Goal: Complete application form

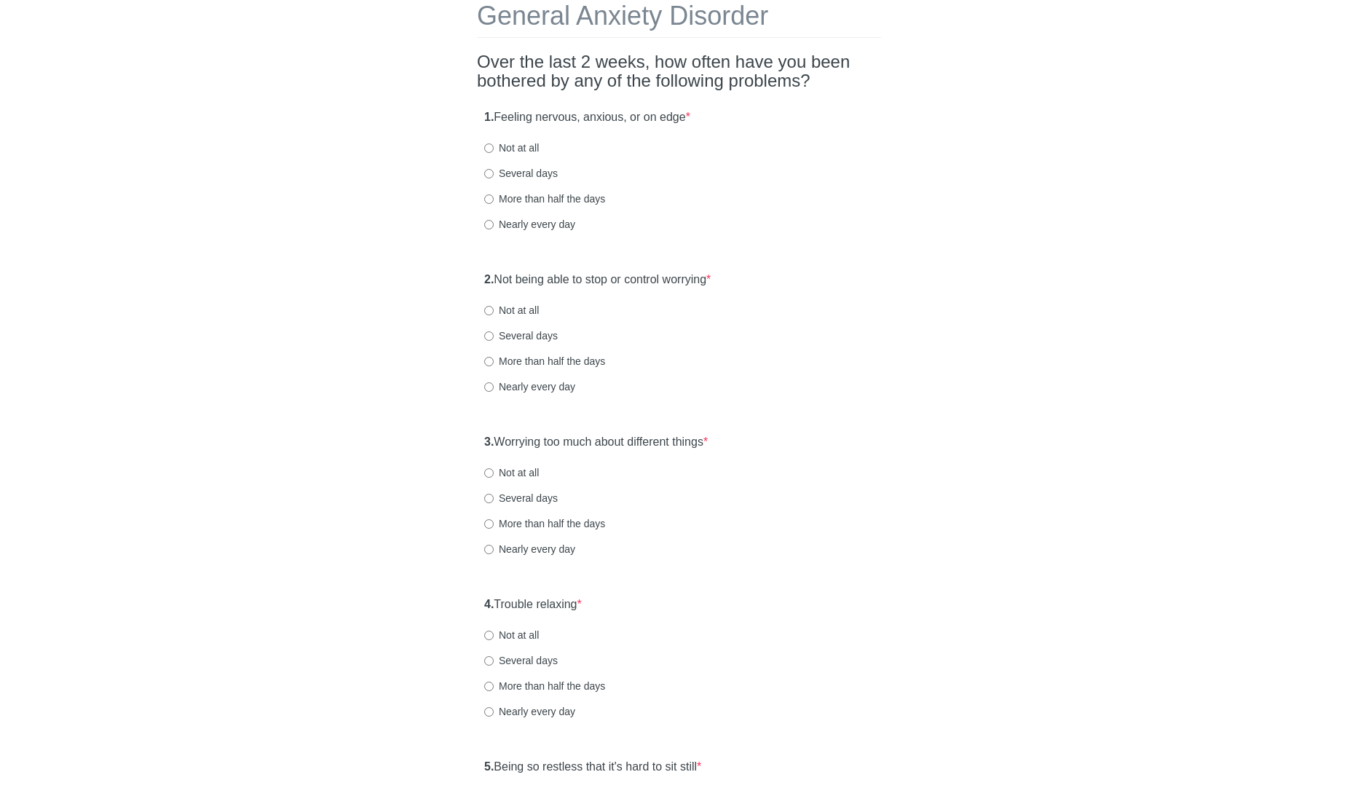
scroll to position [79, 0]
click at [511, 146] on label "Not at all" at bounding box center [511, 145] width 55 height 15
click at [494, 146] on input "Not at all" at bounding box center [488, 145] width 9 height 9
radio input "true"
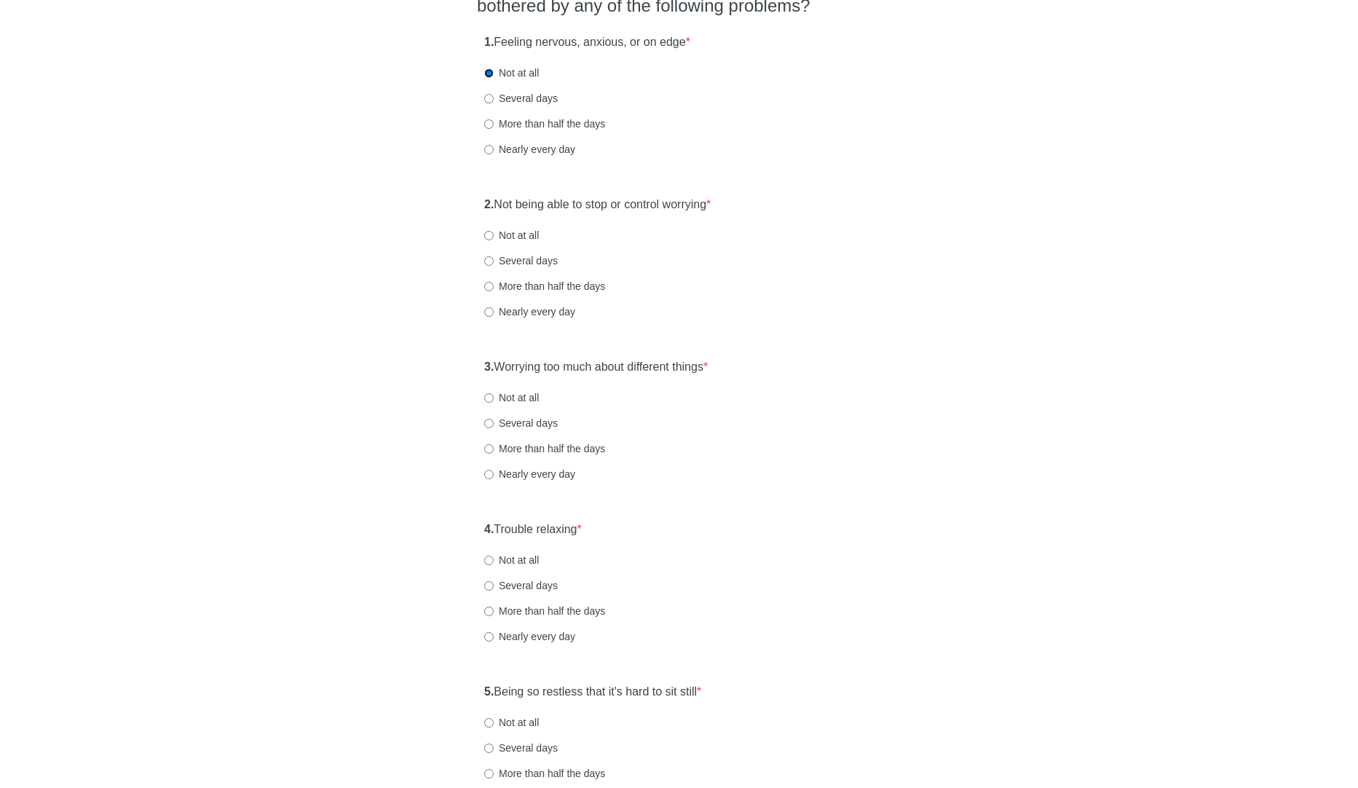
scroll to position [157, 0]
click at [524, 233] on label "Not at all" at bounding box center [511, 233] width 55 height 15
click at [494, 233] on input "Not at all" at bounding box center [488, 233] width 9 height 9
radio input "true"
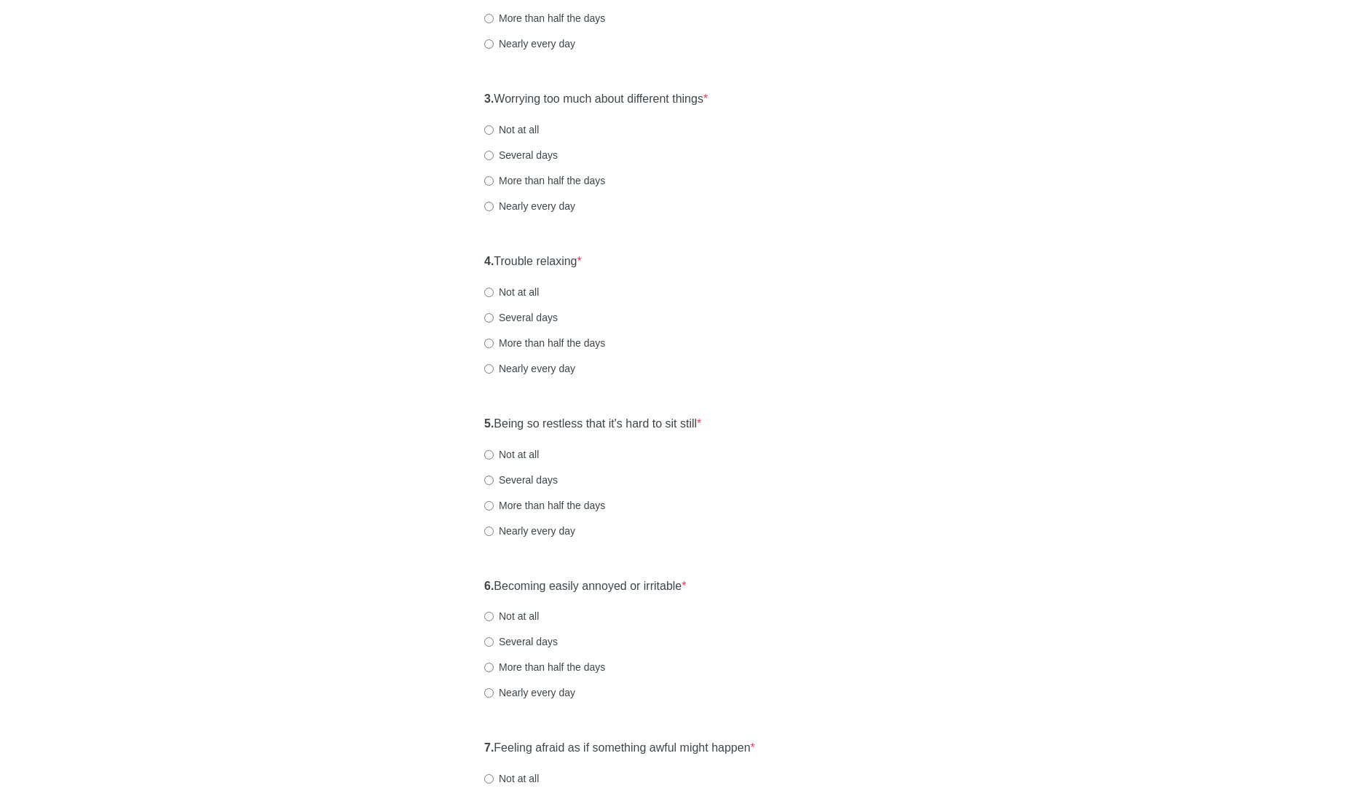
scroll to position [422, 0]
click at [527, 130] on label "Not at all" at bounding box center [511, 130] width 55 height 15
click at [494, 130] on input "Not at all" at bounding box center [488, 130] width 9 height 9
radio input "true"
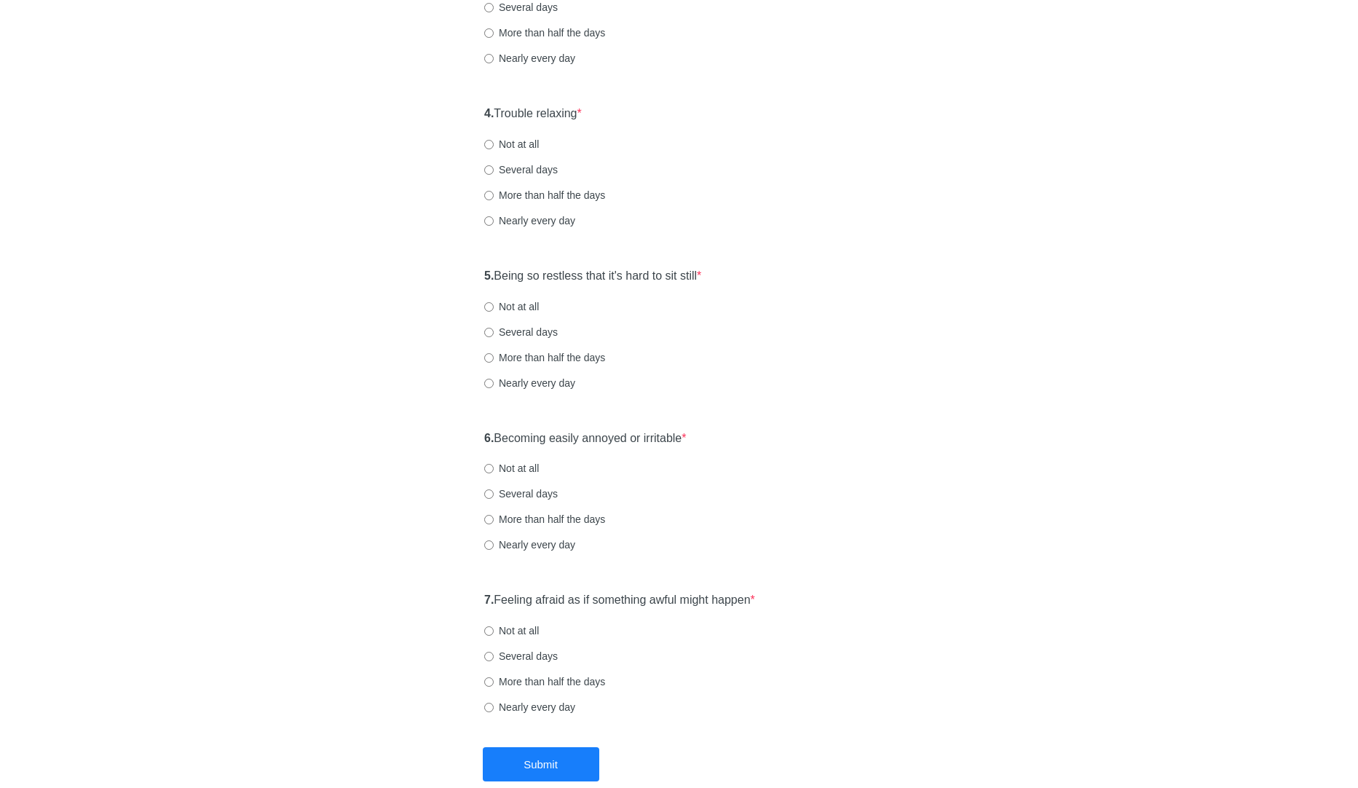
scroll to position [577, 0]
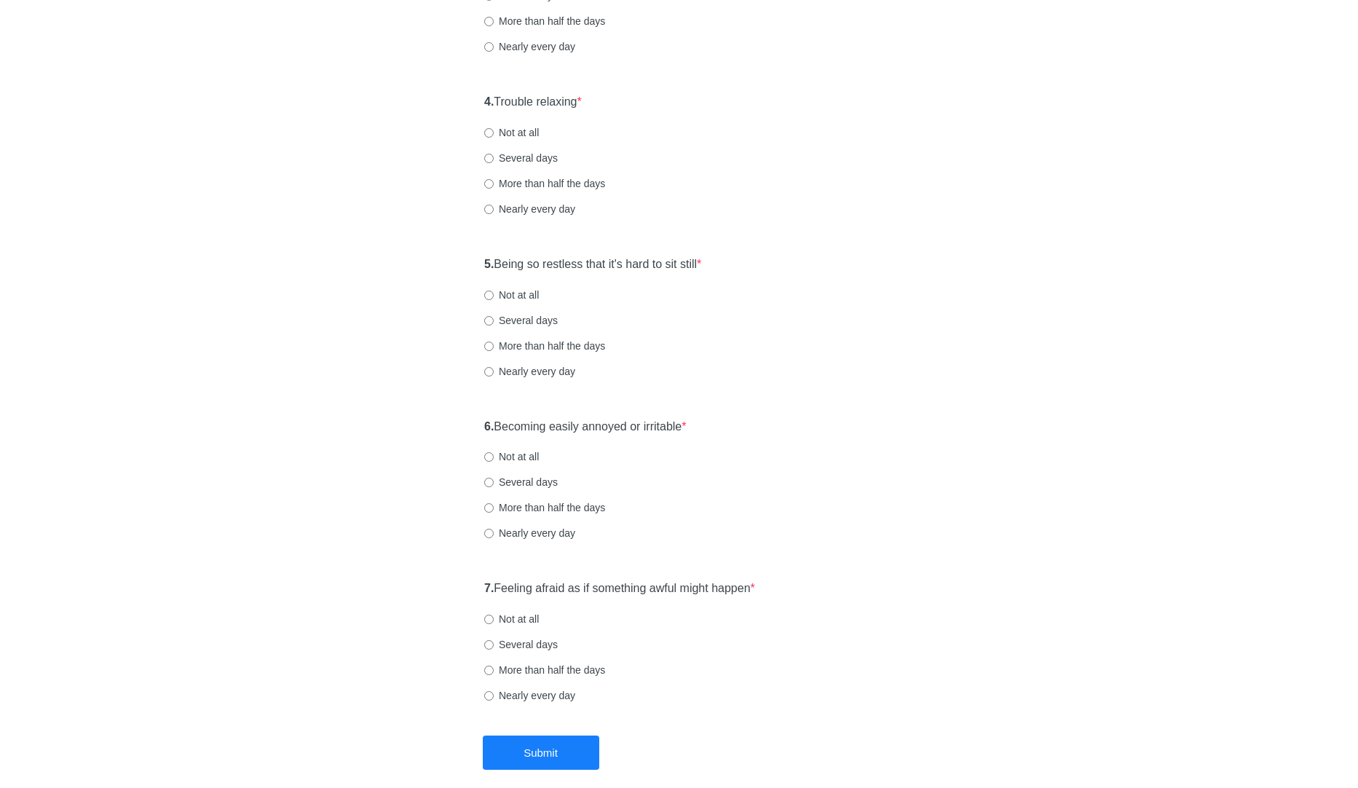
drag, startPoint x: 529, startPoint y: 138, endPoint x: 533, endPoint y: 161, distance: 23.7
click at [529, 138] on label "Not at all" at bounding box center [511, 132] width 55 height 15
click at [494, 138] on input "Not at all" at bounding box center [488, 132] width 9 height 9
radio input "true"
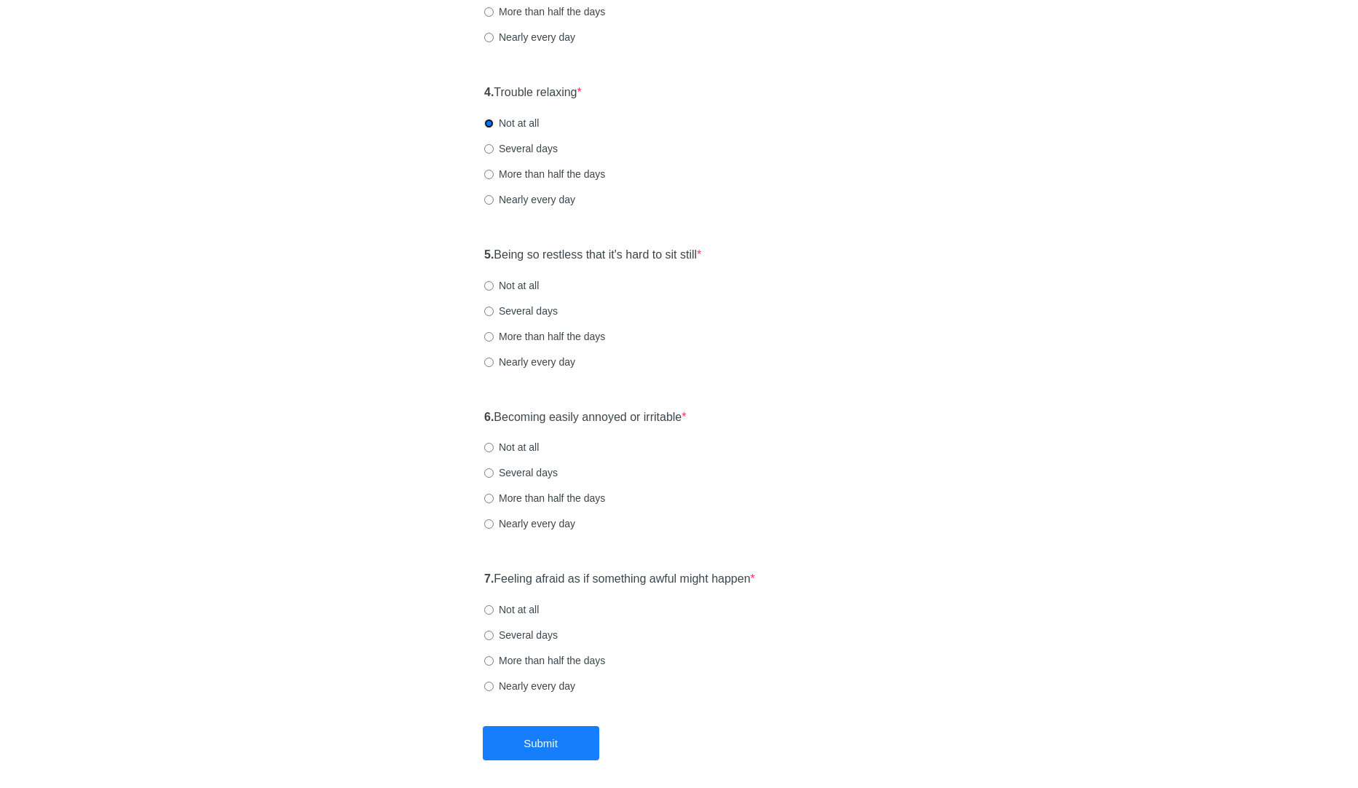
scroll to position [593, 0]
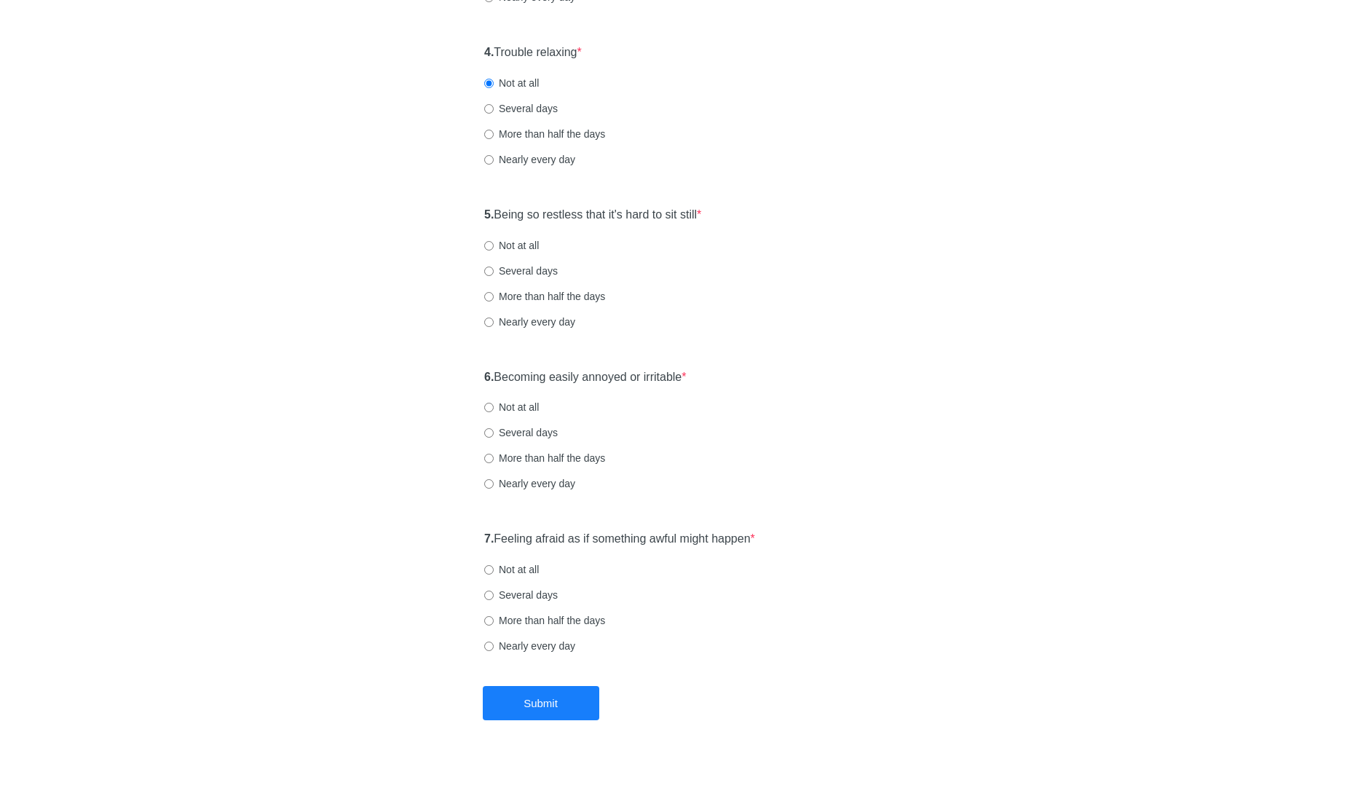
click at [532, 246] on label "Not at all" at bounding box center [511, 245] width 55 height 15
click at [494, 246] on input "Not at all" at bounding box center [488, 245] width 9 height 9
radio input "true"
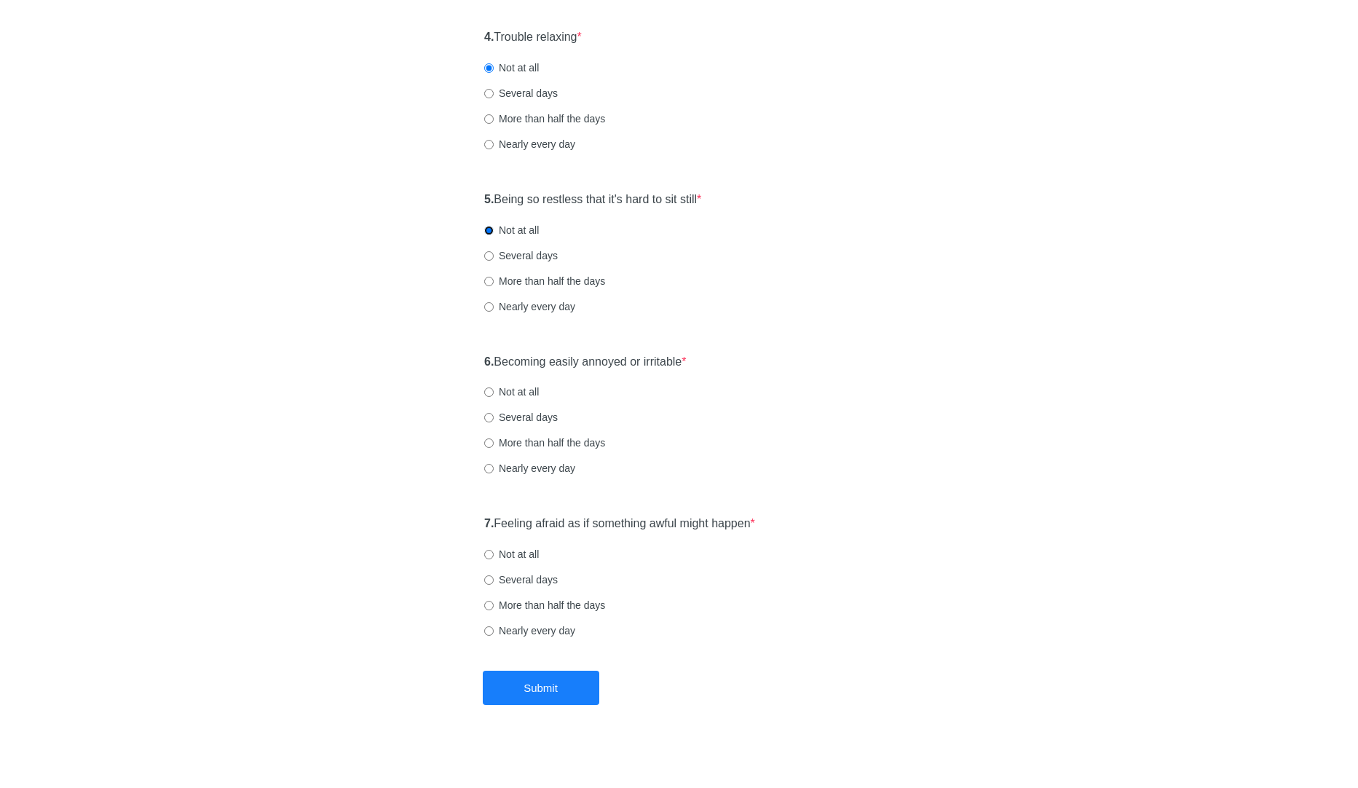
scroll to position [644, 0]
click at [528, 393] on label "Not at all" at bounding box center [511, 394] width 55 height 15
click at [494, 393] on input "Not at all" at bounding box center [488, 394] width 9 height 9
radio input "true"
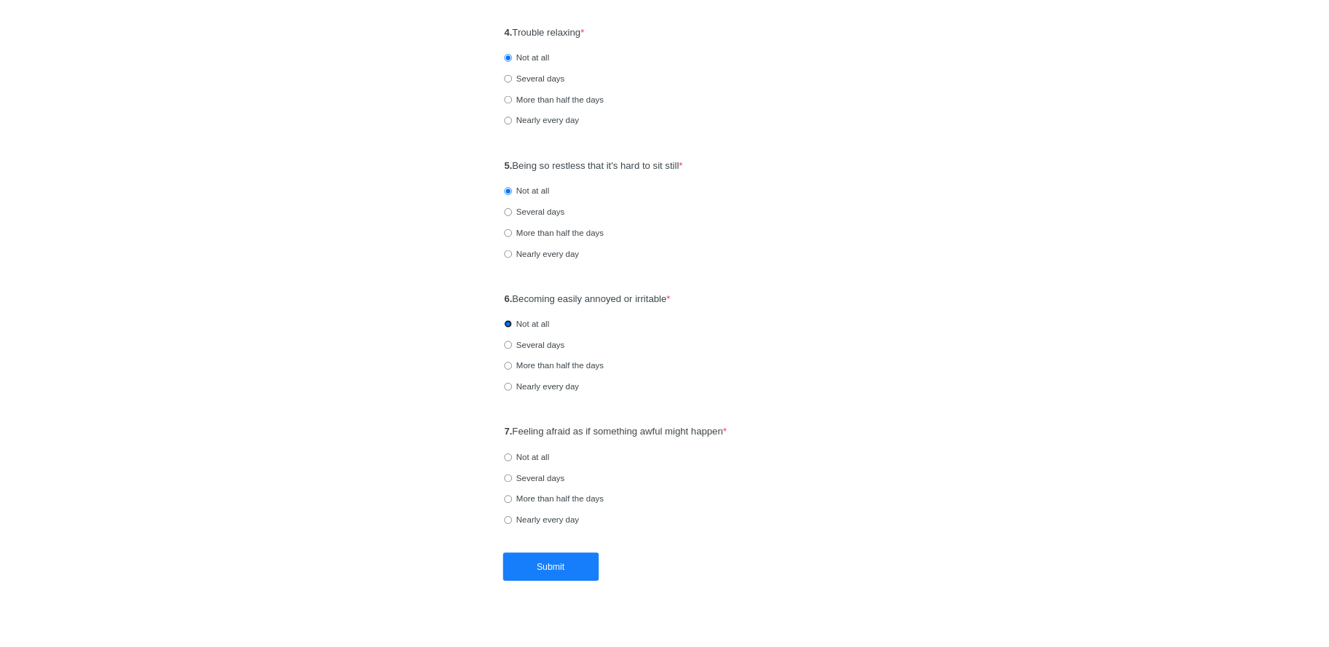
scroll to position [652, 0]
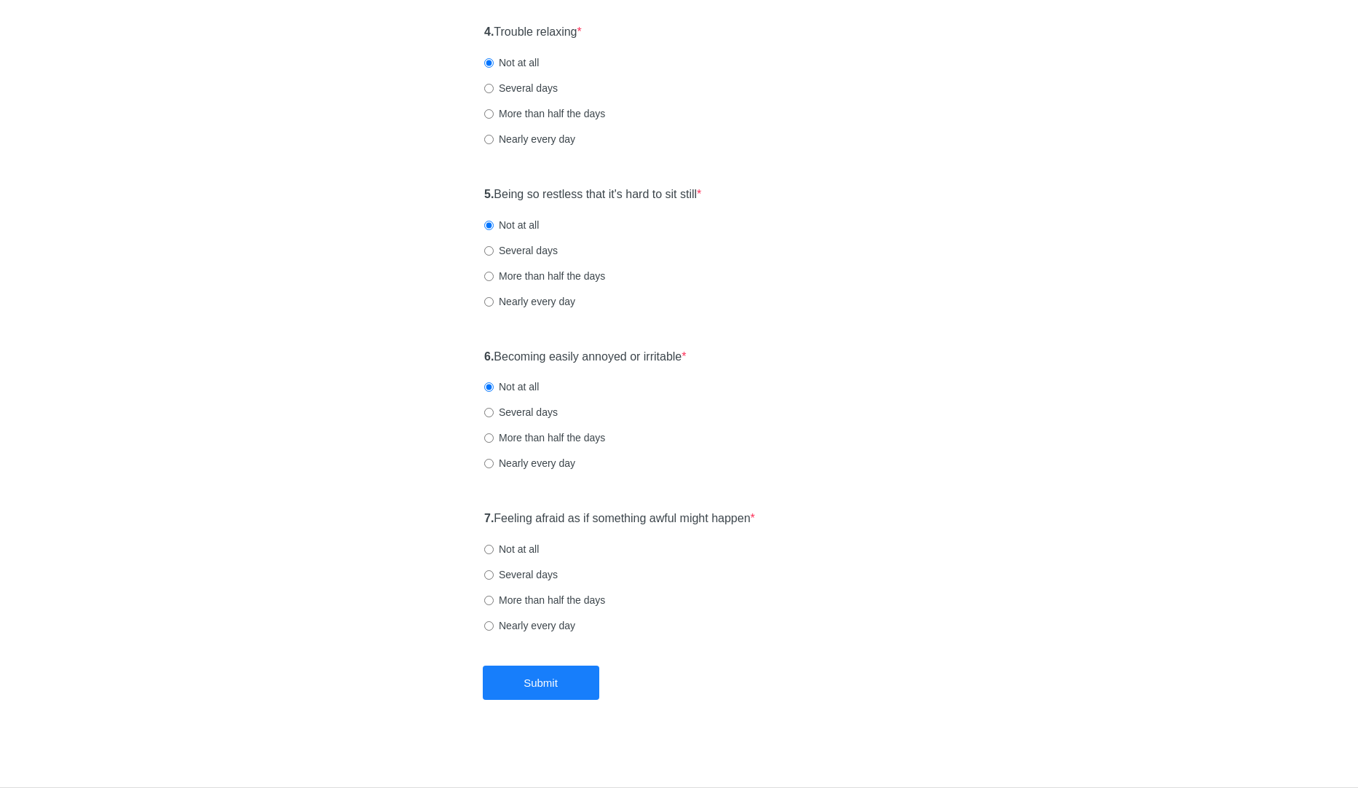
click at [521, 549] on label "Not at all" at bounding box center [511, 549] width 55 height 15
click at [494, 549] on input "Not at all" at bounding box center [488, 549] width 9 height 9
radio input "true"
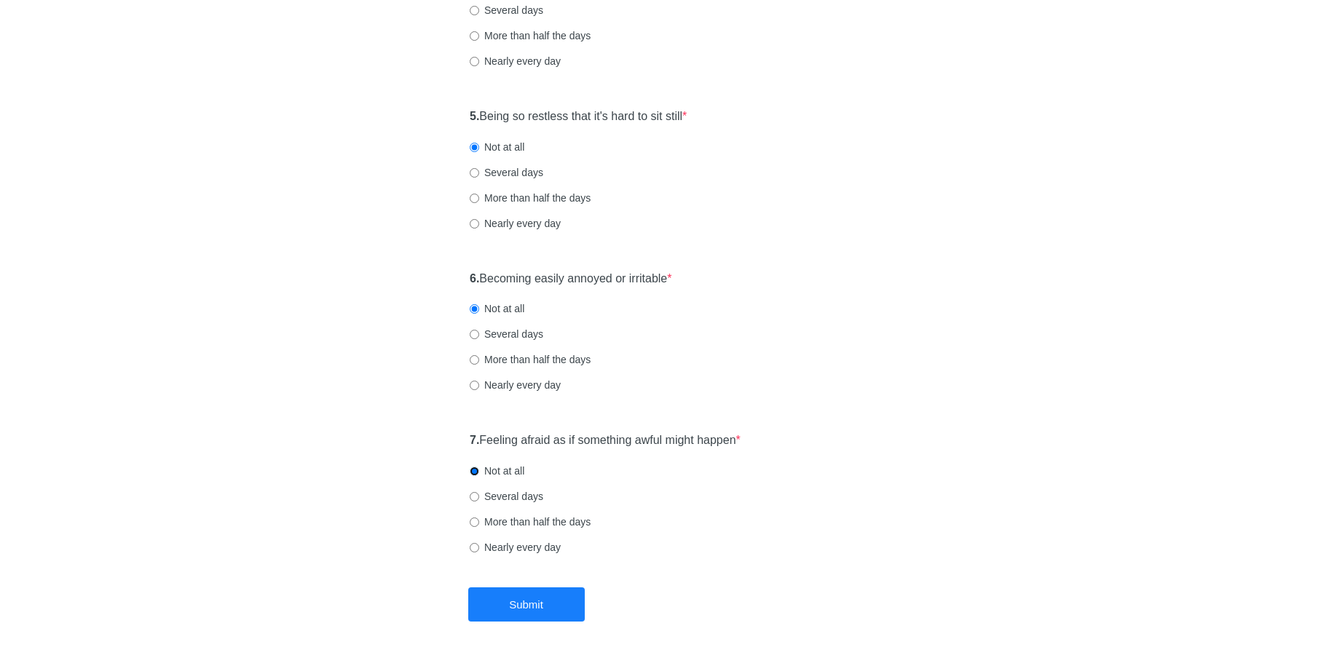
scroll to position [792, 0]
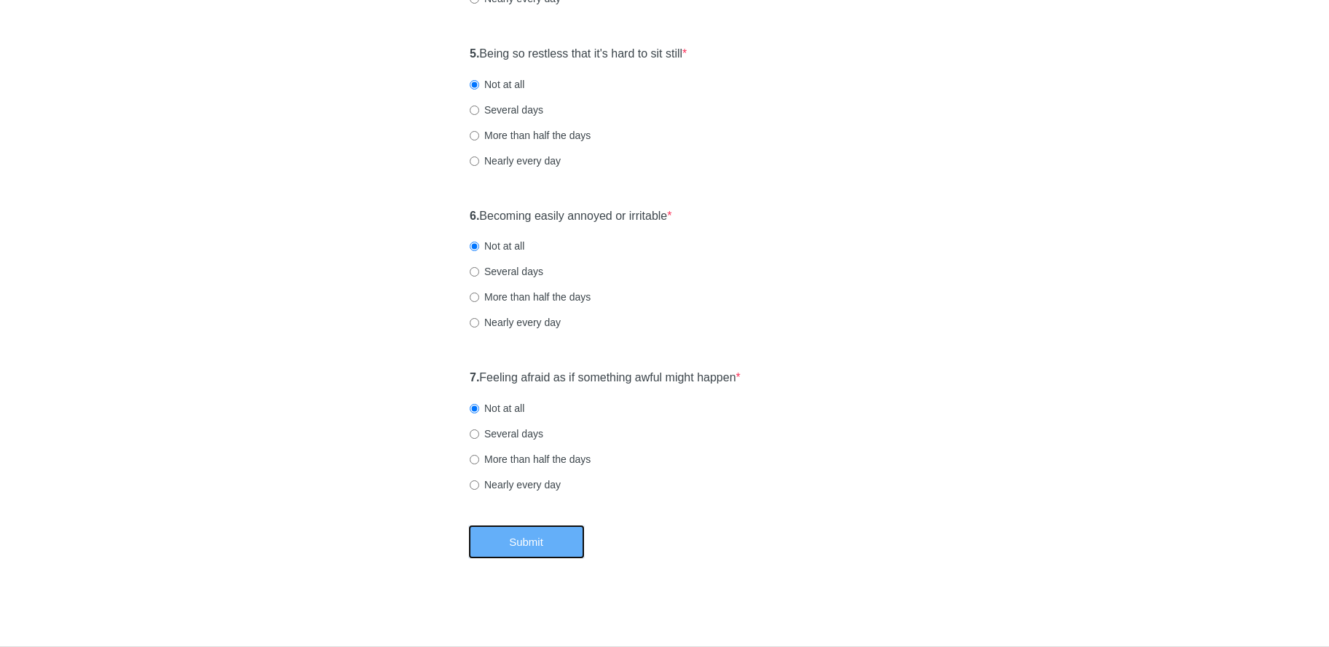
click at [526, 535] on button "Submit" at bounding box center [526, 542] width 117 height 34
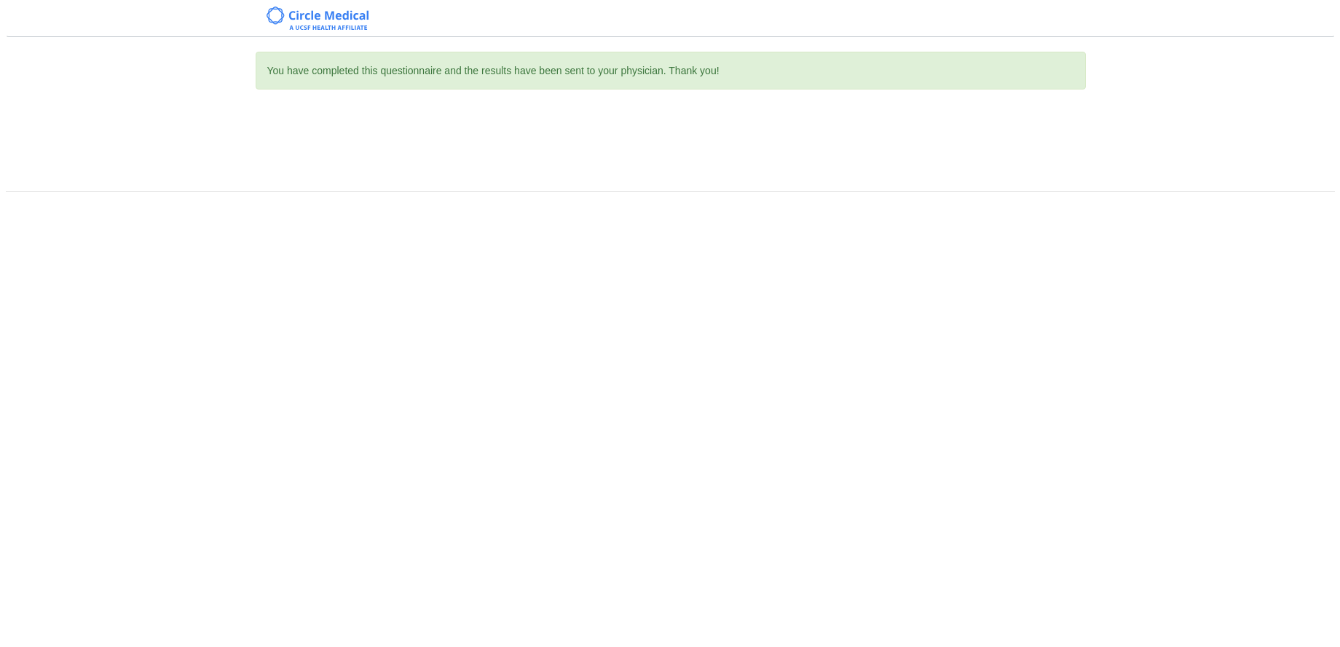
scroll to position [0, 0]
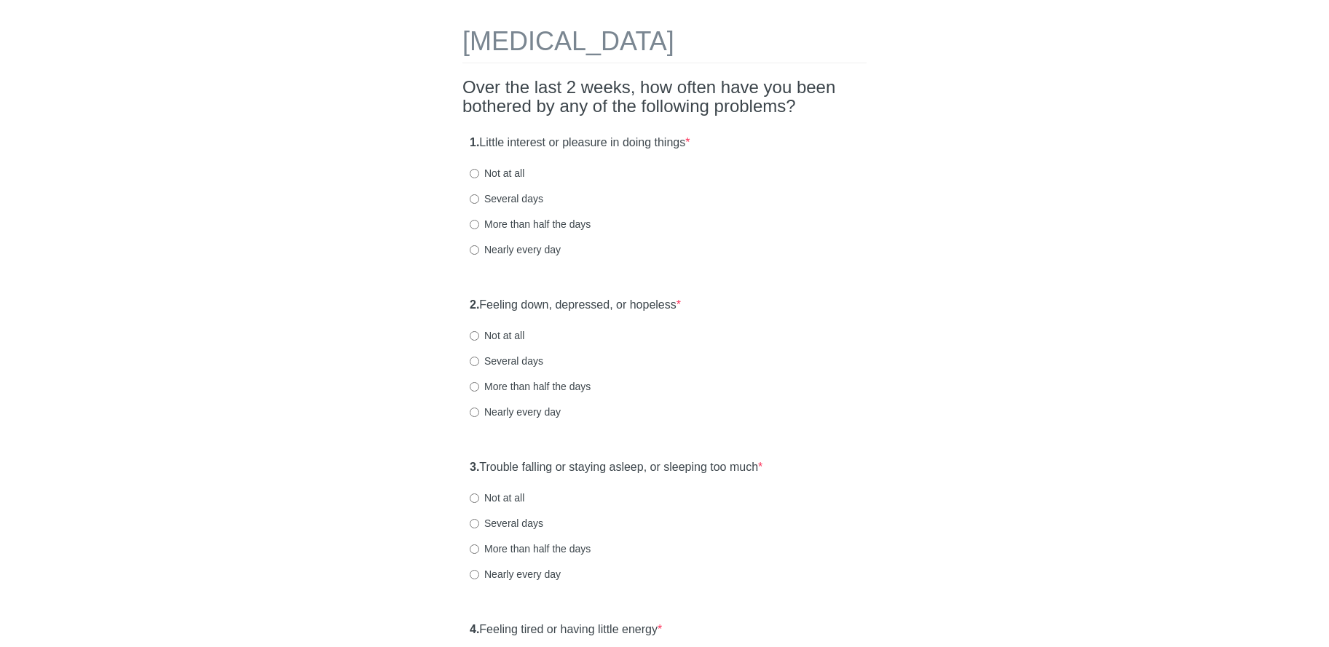
scroll to position [66, 0]
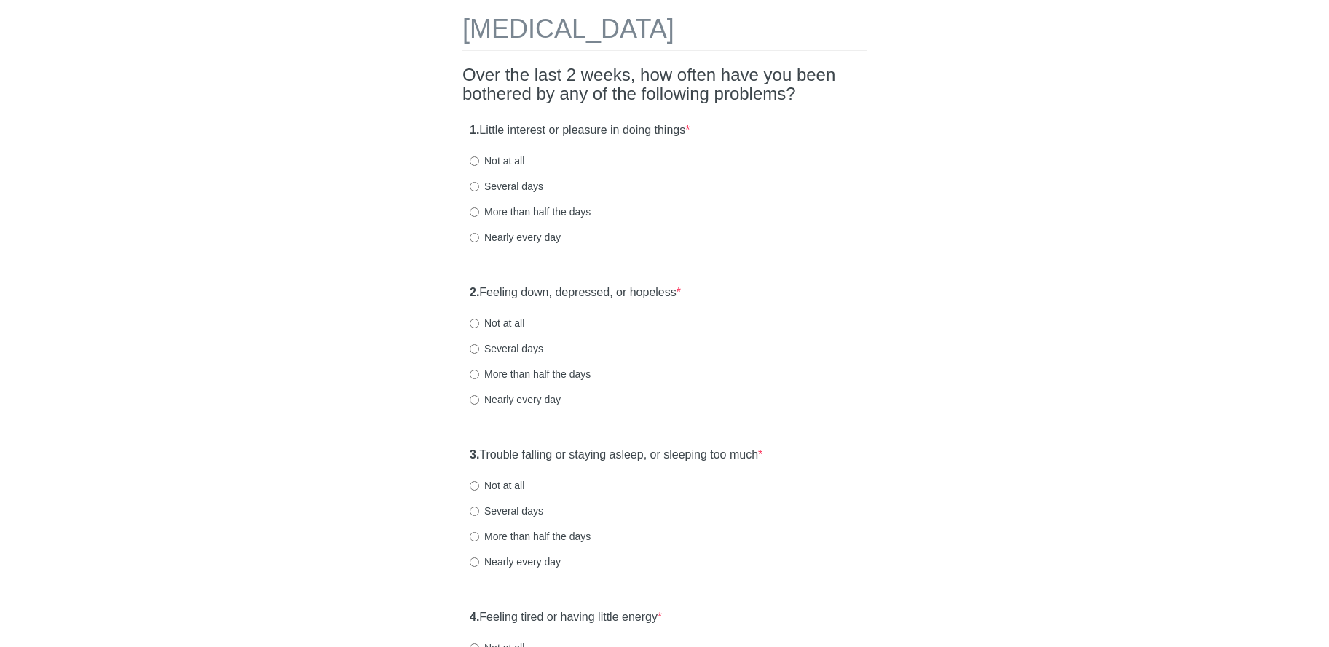
click at [513, 161] on label "Not at all" at bounding box center [497, 161] width 55 height 15
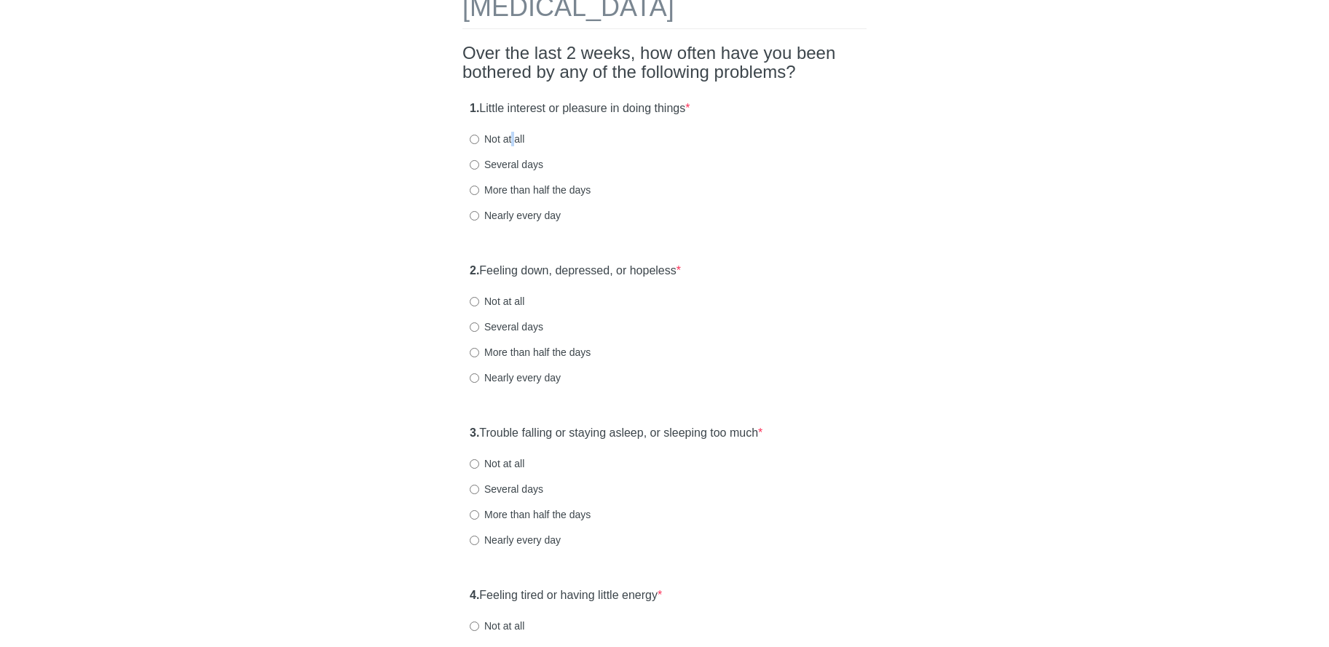
scroll to position [92, 0]
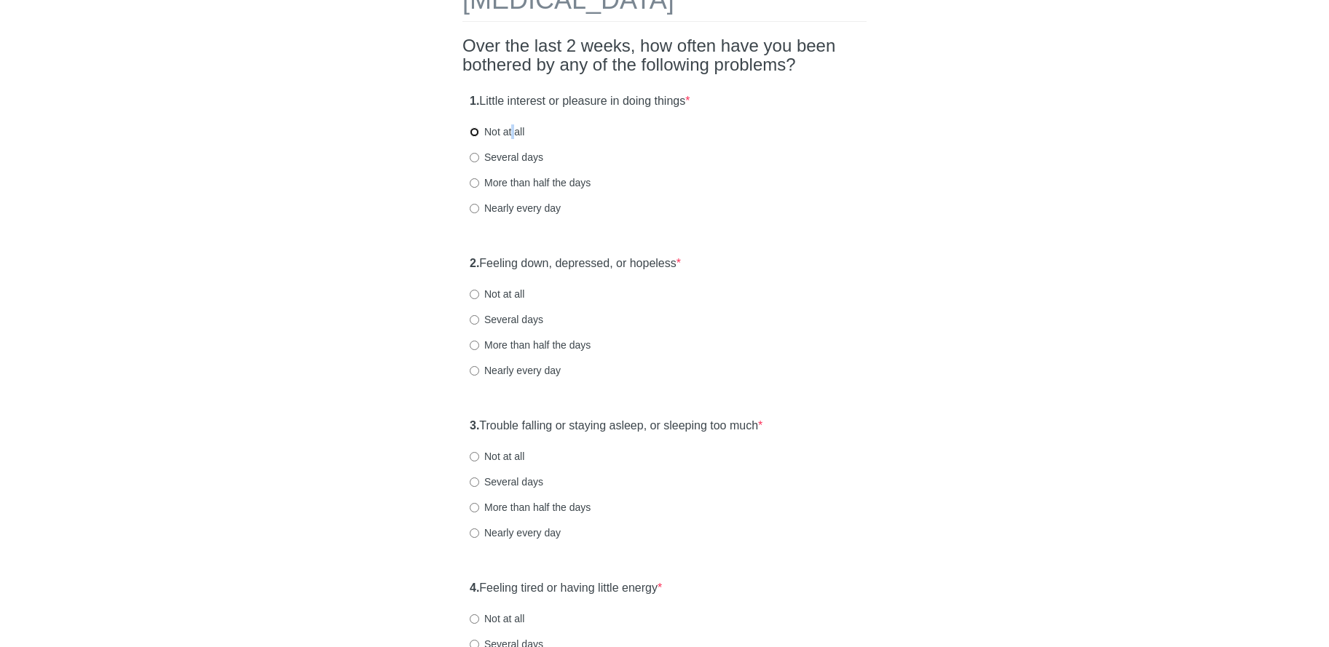
click at [475, 133] on input "Not at all" at bounding box center [474, 131] width 9 height 9
radio input "true"
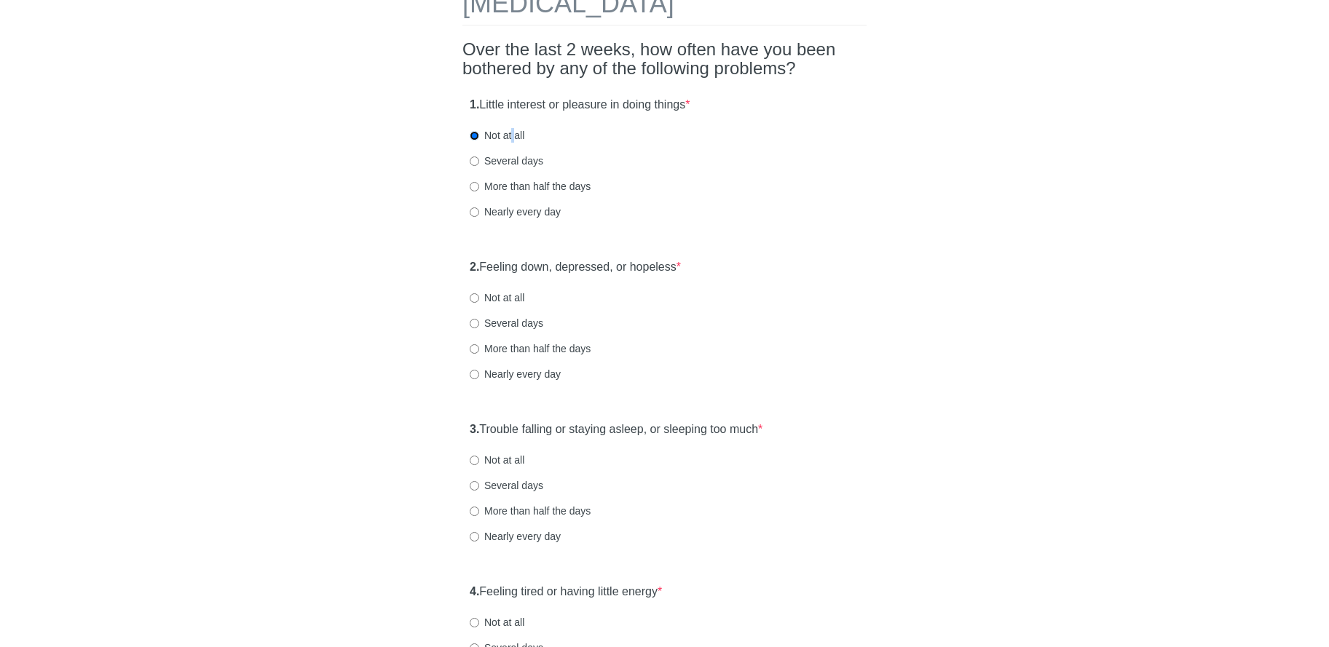
scroll to position [92, 0]
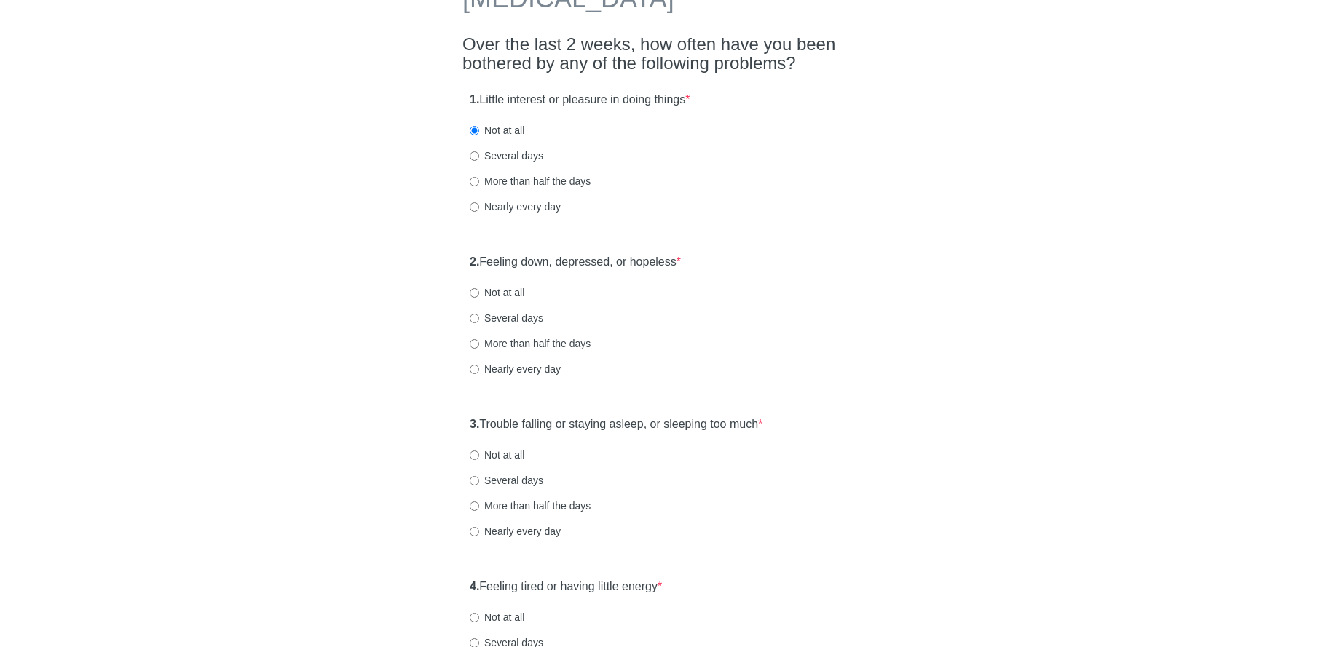
click at [505, 296] on label "Not at all" at bounding box center [497, 292] width 55 height 15
click at [479, 296] on input "Not at all" at bounding box center [474, 292] width 9 height 9
radio input "true"
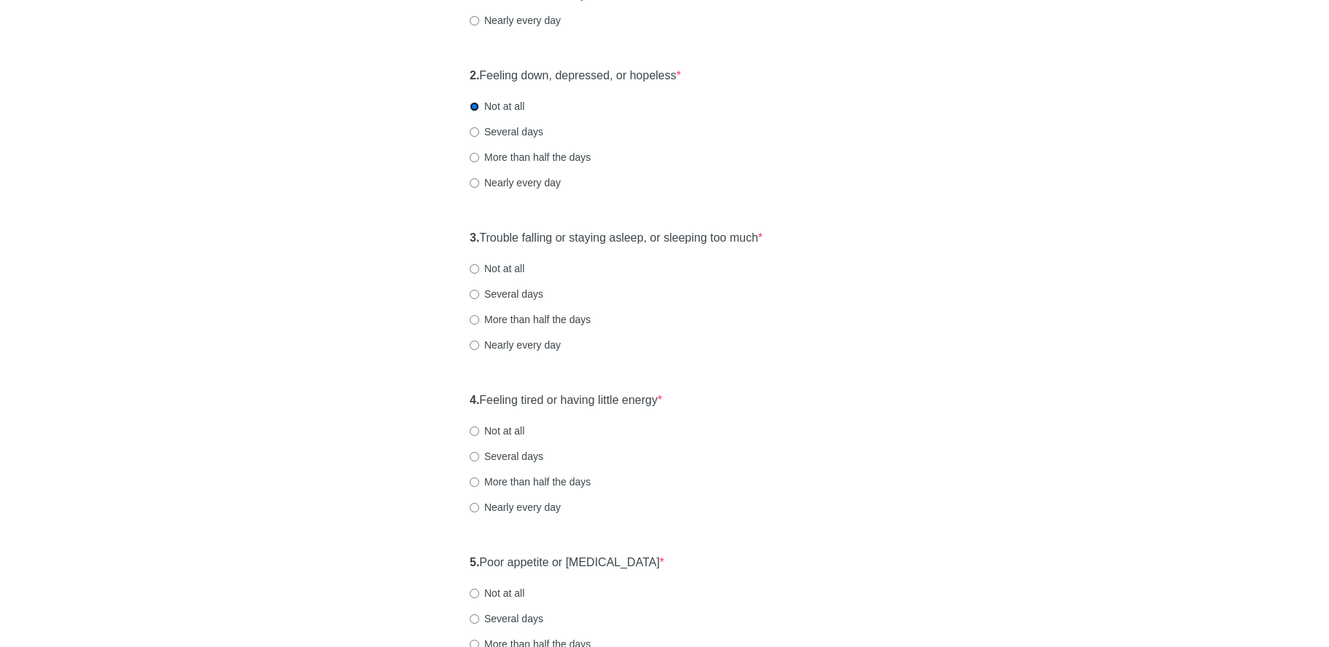
scroll to position [289, 0]
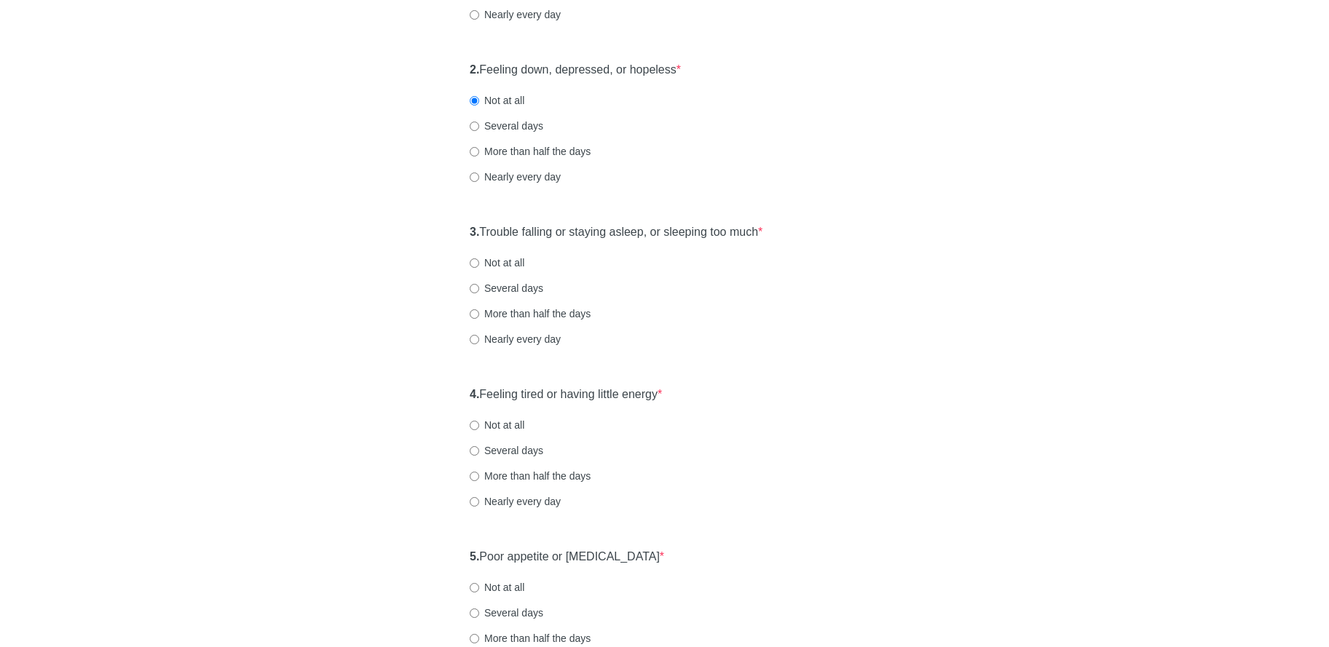
click at [510, 261] on label "Not at all" at bounding box center [497, 263] width 55 height 15
click at [479, 261] on input "Not at all" at bounding box center [474, 263] width 9 height 9
radio input "true"
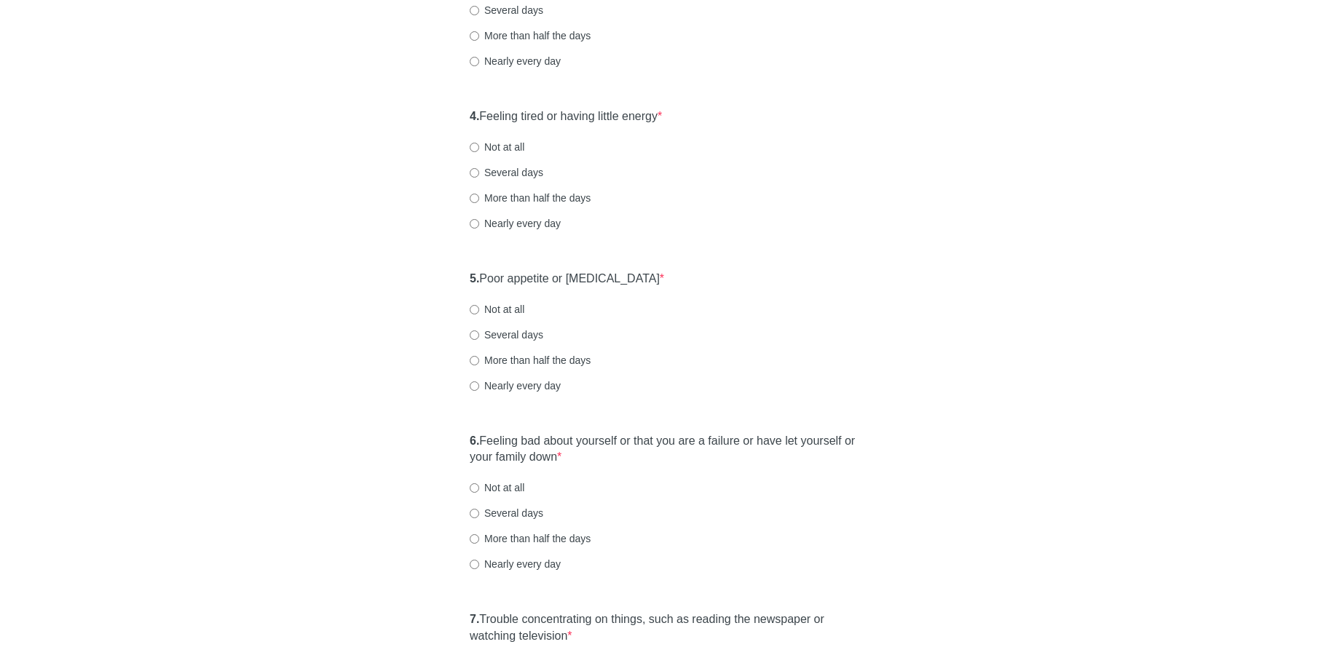
scroll to position [576, 0]
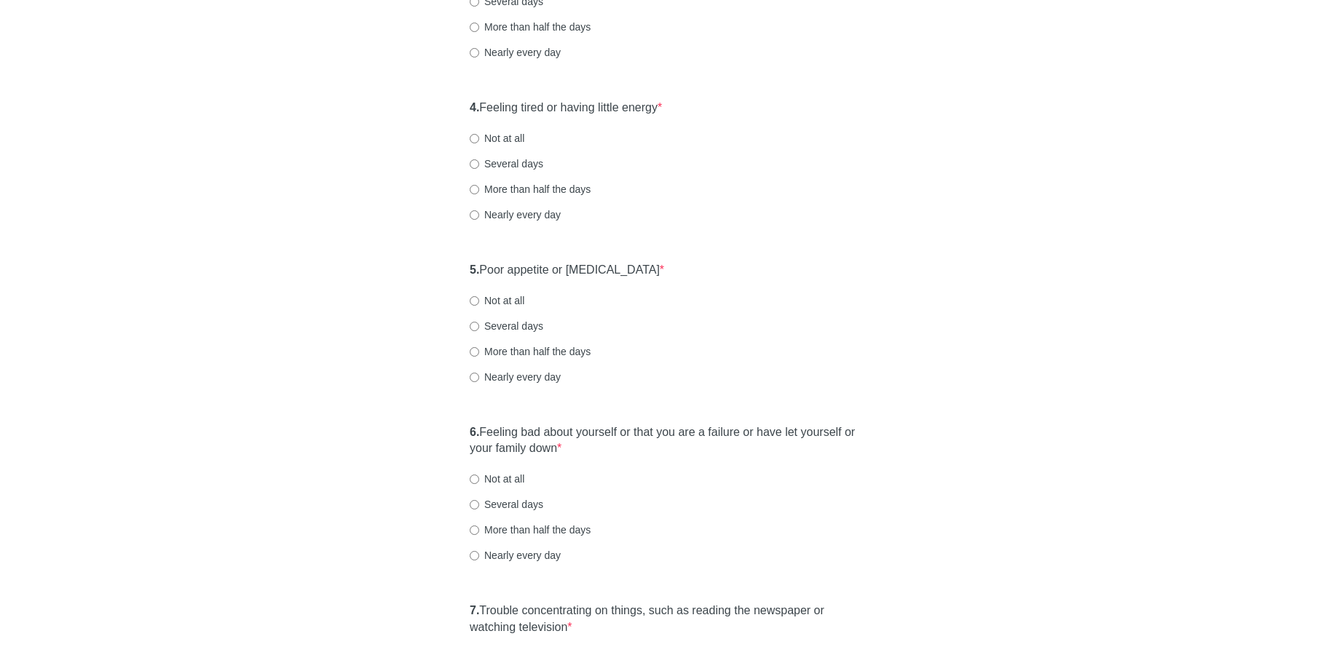
click at [508, 142] on label "Not at all" at bounding box center [497, 138] width 55 height 15
click at [479, 142] on input "Not at all" at bounding box center [474, 138] width 9 height 9
radio input "true"
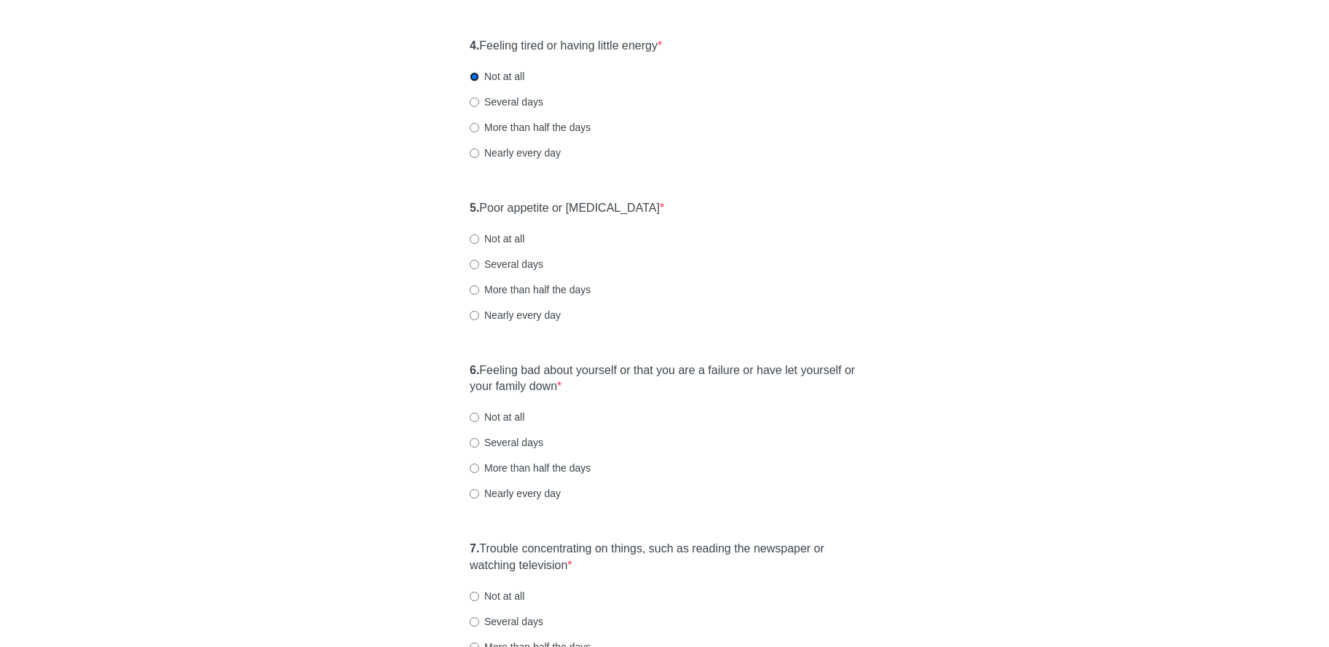
scroll to position [639, 0]
drag, startPoint x: 490, startPoint y: 237, endPoint x: 561, endPoint y: 259, distance: 74.6
click at [490, 237] on label "Not at all" at bounding box center [497, 238] width 55 height 15
click at [479, 237] on input "Not at all" at bounding box center [474, 238] width 9 height 9
radio input "true"
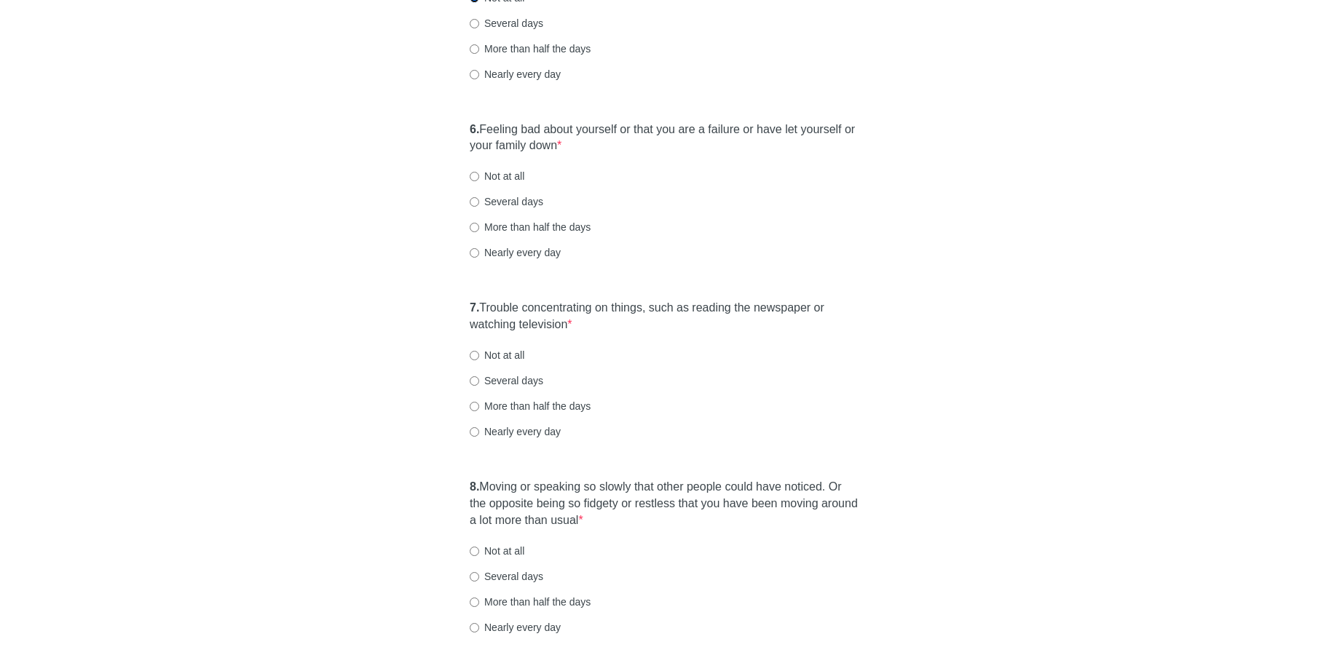
scroll to position [878, 0]
click at [515, 182] on label "Not at all" at bounding box center [497, 177] width 55 height 15
click at [479, 182] on input "Not at all" at bounding box center [474, 177] width 9 height 9
radio input "true"
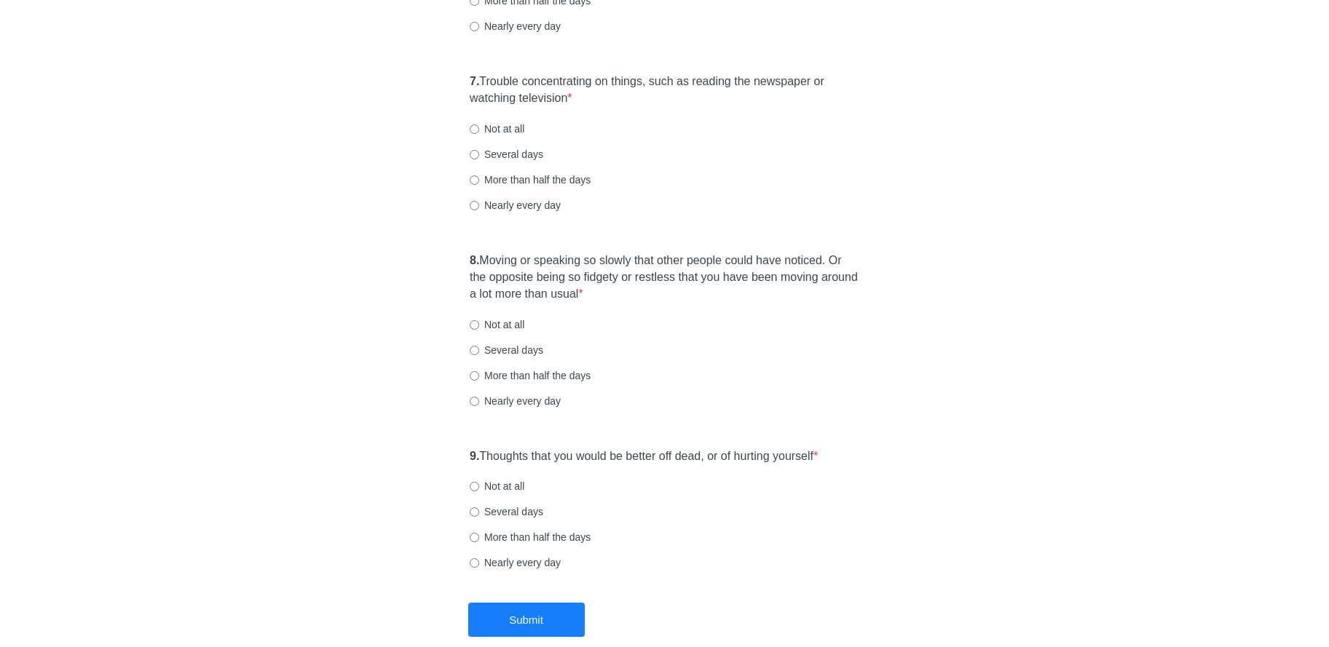
scroll to position [1107, 0]
drag, startPoint x: 506, startPoint y: 127, endPoint x: 511, endPoint y: 135, distance: 9.5
click at [507, 127] on label "Not at all" at bounding box center [497, 127] width 55 height 15
click at [479, 127] on input "Not at all" at bounding box center [474, 127] width 9 height 9
radio input "true"
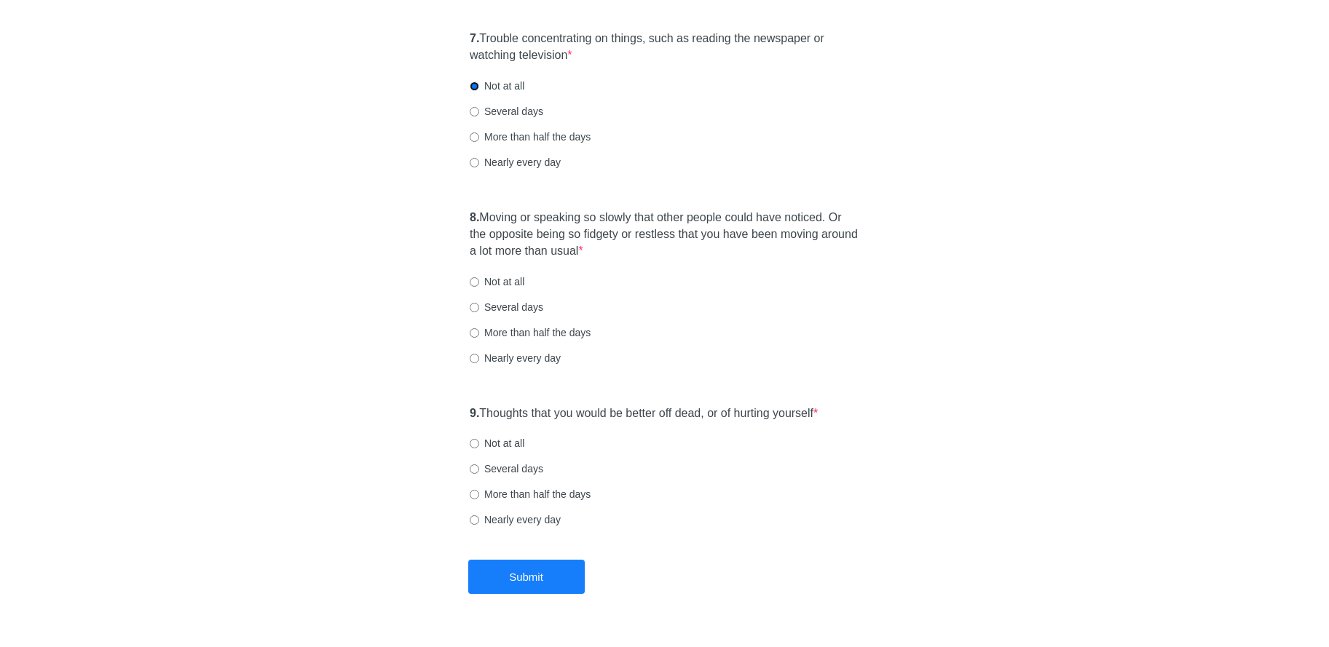
scroll to position [1183, 0]
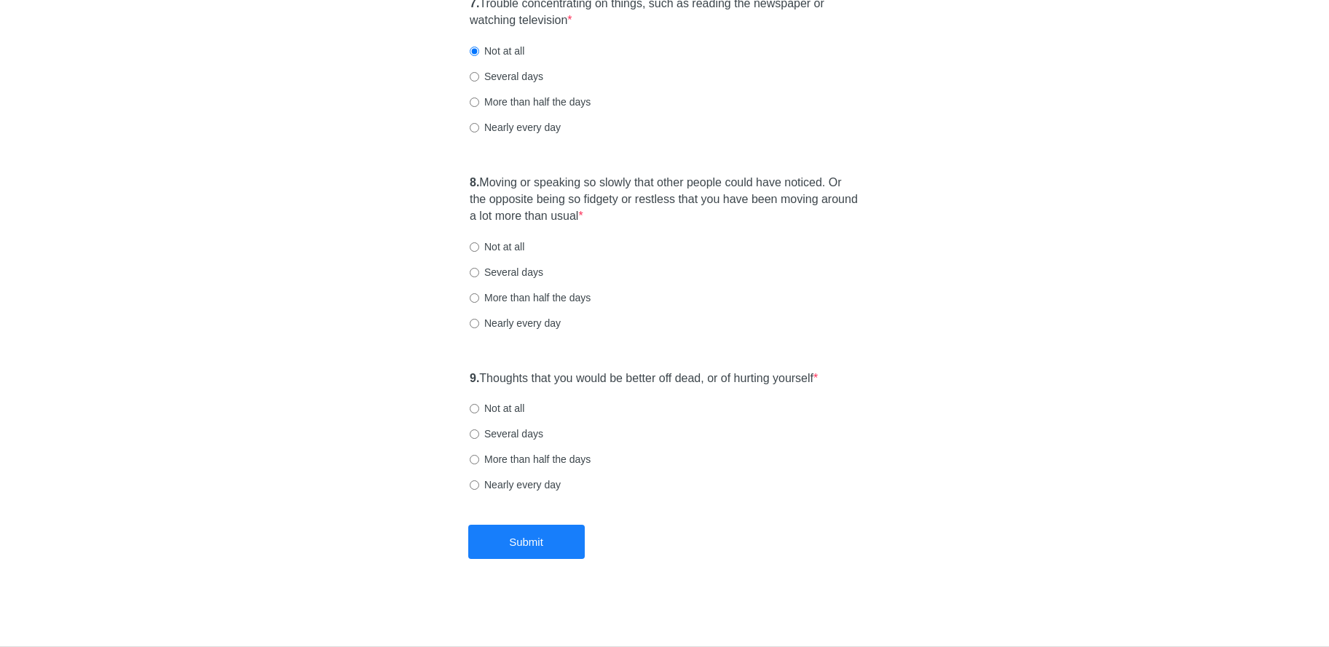
drag, startPoint x: 516, startPoint y: 245, endPoint x: 521, endPoint y: 255, distance: 11.1
click at [516, 245] on label "Not at all" at bounding box center [497, 247] width 55 height 15
click at [479, 245] on input "Not at all" at bounding box center [474, 247] width 9 height 9
radio input "true"
click at [497, 411] on label "Not at all" at bounding box center [497, 408] width 55 height 15
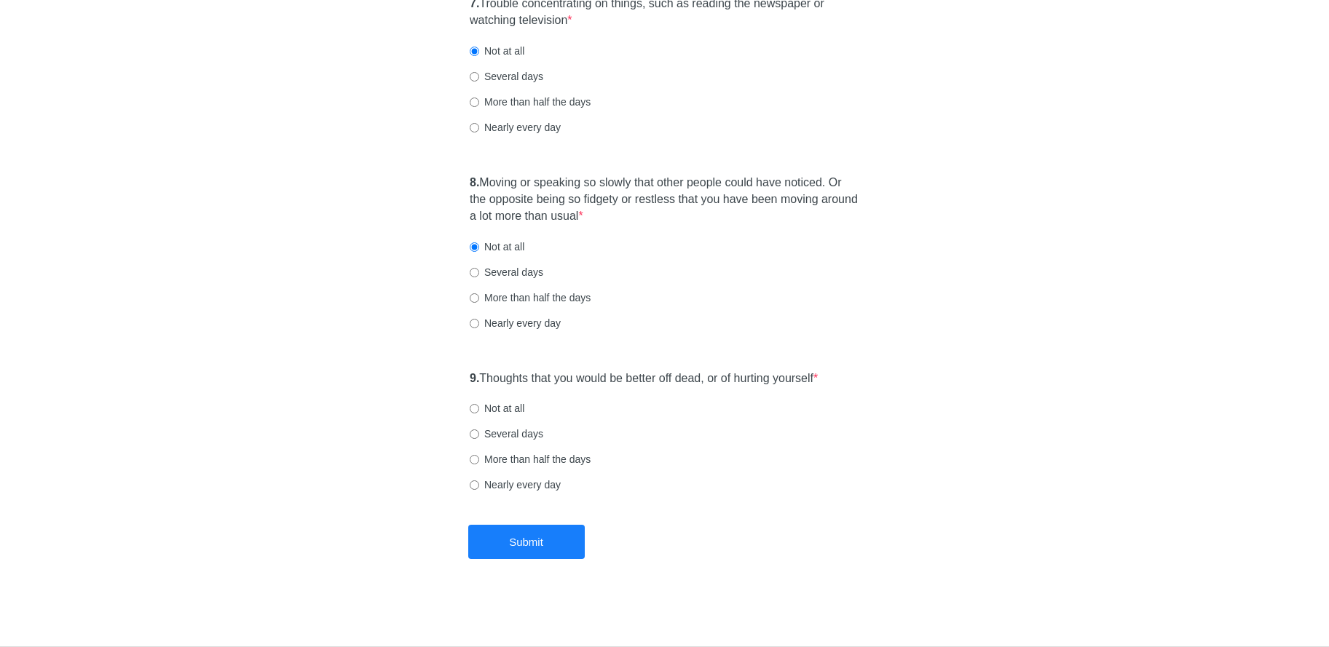
click at [479, 411] on input "Not at all" at bounding box center [474, 408] width 9 height 9
radio input "true"
click at [524, 547] on button "Submit" at bounding box center [526, 542] width 117 height 34
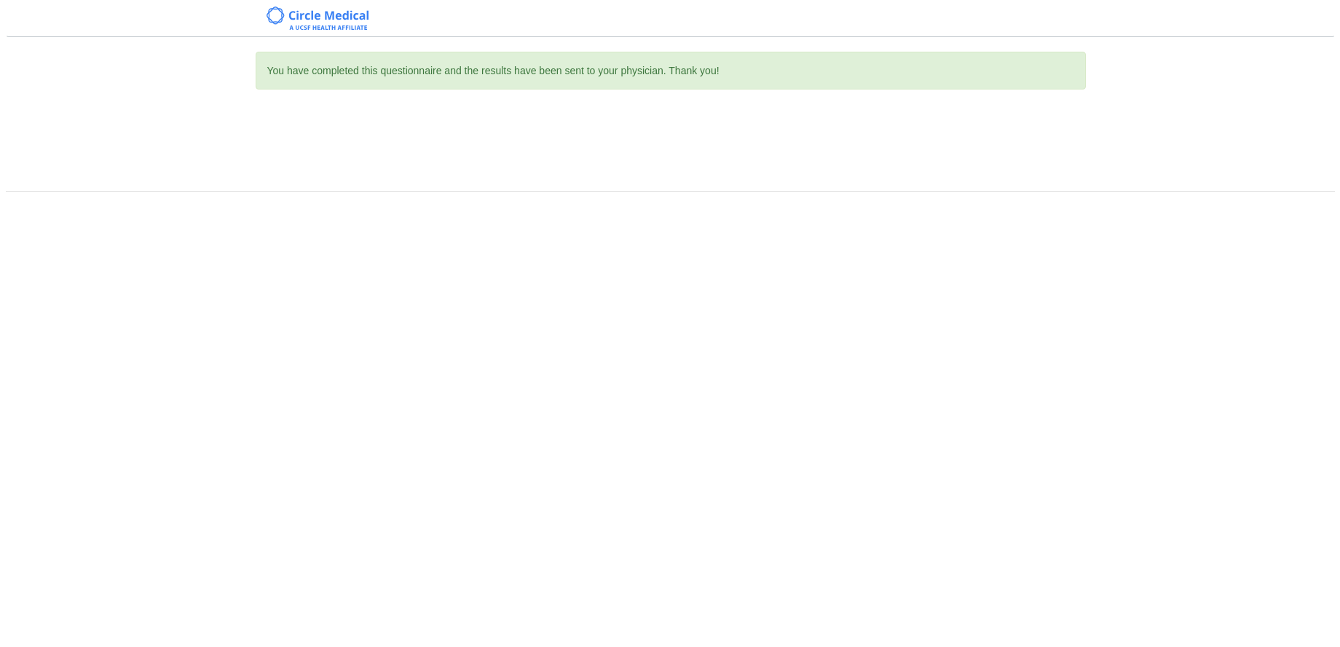
scroll to position [0, 0]
